Goal: Navigation & Orientation: Find specific page/section

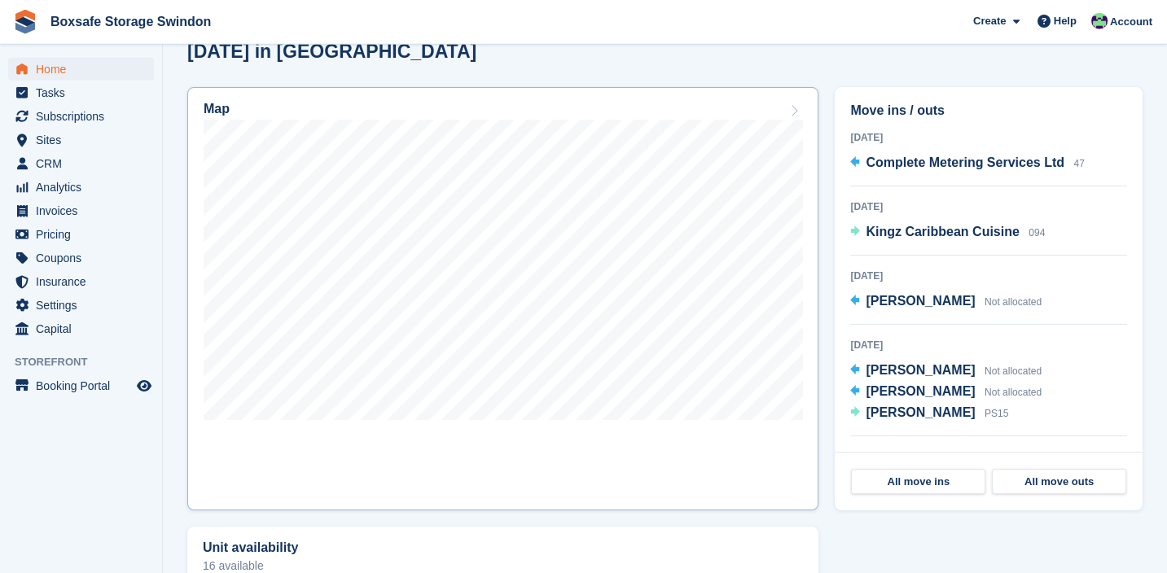
scroll to position [450, 0]
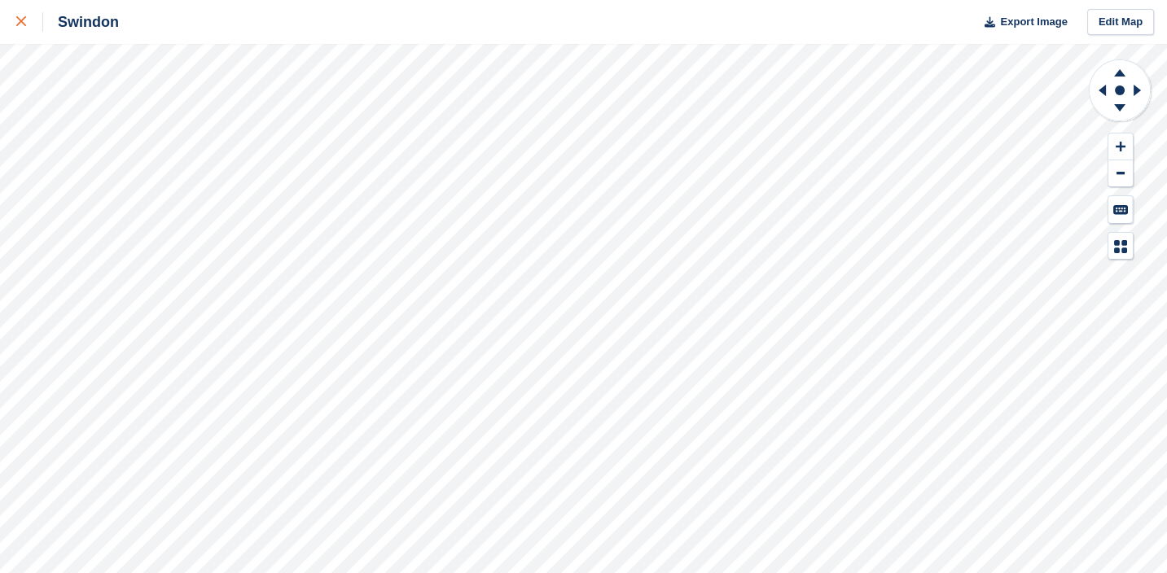
click at [24, 23] on icon at bounding box center [21, 21] width 10 height 10
